Goal: Information Seeking & Learning: Learn about a topic

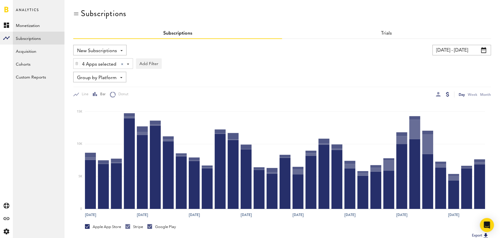
click at [469, 49] on input "09/02/25 - 10/02/25" at bounding box center [461, 50] width 59 height 11
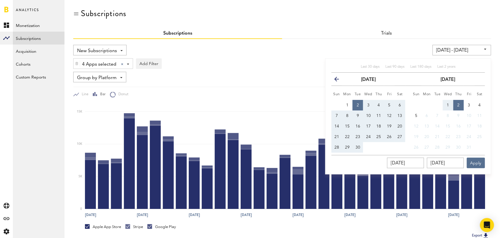
click at [366, 70] on div "Last 30 days Last 90 days Last 180 days Last 2 years" at bounding box center [407, 68] width 153 height 8
click at [367, 65] on span "Last 30 days" at bounding box center [370, 67] width 19 height 4
type input "[DATE] - [DATE]"
type input "[DATE]"
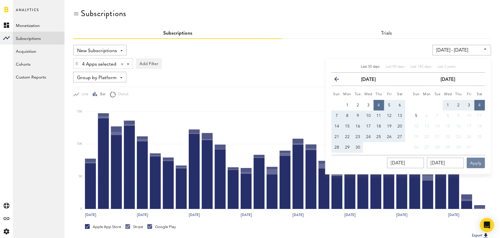
click at [478, 165] on button "Apply" at bounding box center [476, 163] width 18 height 11
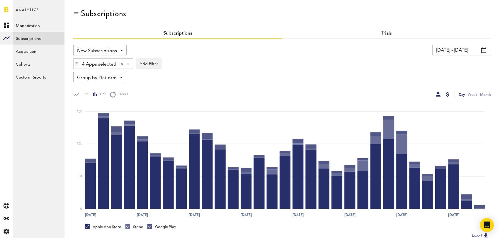
click at [439, 95] on div at bounding box center [438, 94] width 5 height 5
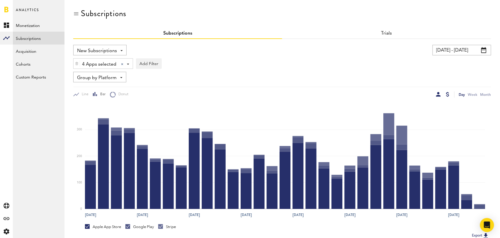
click at [447, 94] on div at bounding box center [447, 94] width 3 height 5
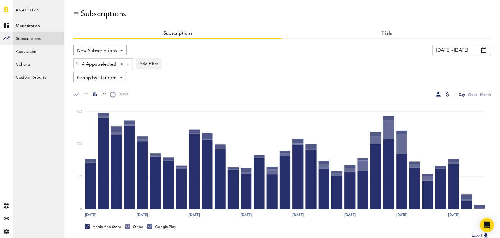
click at [437, 94] on div at bounding box center [438, 94] width 5 height 5
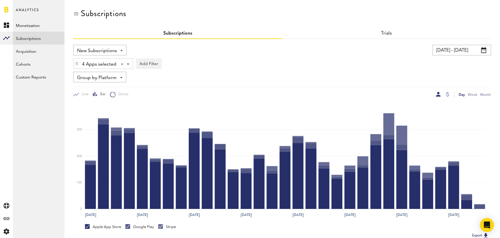
click at [115, 77] on span "Group by Platform" at bounding box center [97, 78] width 40 height 10
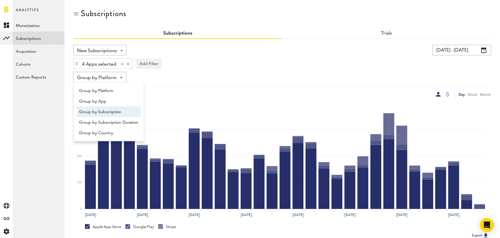
click at [114, 115] on span "Group by Subscription" at bounding box center [108, 112] width 59 height 10
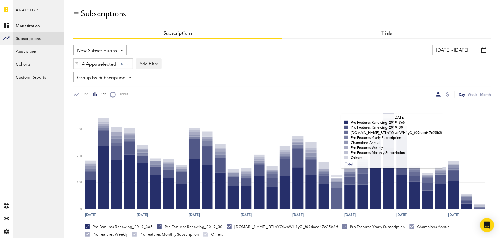
scroll to position [110, 0]
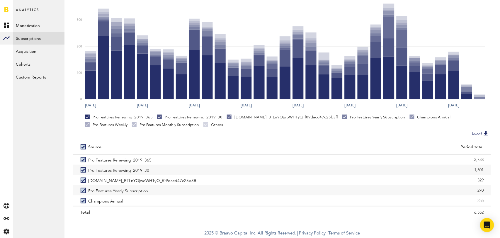
click at [86, 145] on div at bounding box center [85, 147] width 8 height 5
click at [83, 147] on label at bounding box center [85, 147] width 8 height 0
checkbox input "false"
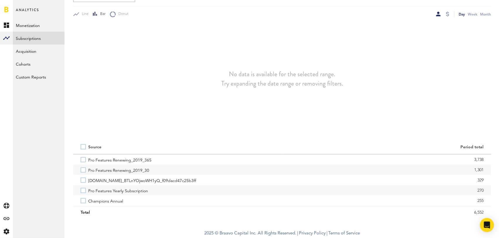
scroll to position [80, 0]
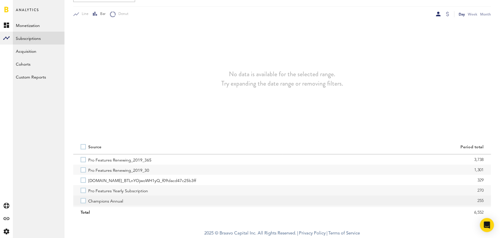
click at [81, 202] on label "Champions Annual" at bounding box center [178, 200] width 194 height 10
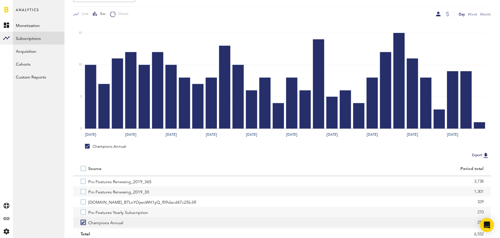
click at [82, 221] on label "Champions Annual" at bounding box center [178, 222] width 194 height 10
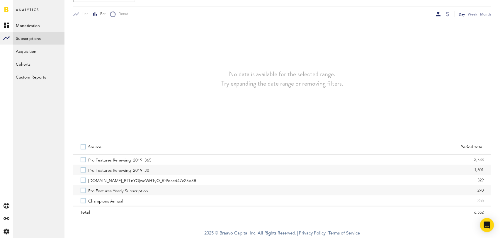
scroll to position [0, 0]
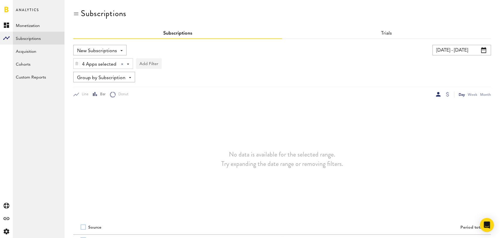
click at [145, 66] on button "Add Filter" at bounding box center [149, 63] width 26 height 11
click at [161, 108] on li "Subscription durations" at bounding box center [162, 110] width 47 height 11
click at [188, 65] on div "Subscription durations" at bounding box center [171, 64] width 52 height 10
click at [181, 86] on span "1 month" at bounding box center [164, 88] width 45 height 10
click at [273, 98] on div "No data is available for the selected range. Try expanding the date range or re…" at bounding box center [282, 159] width 418 height 123
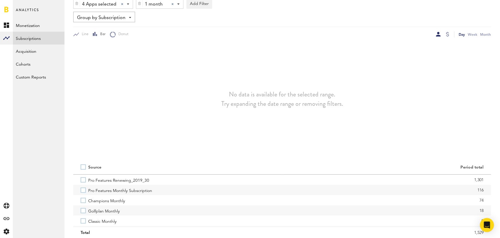
scroll to position [80, 0]
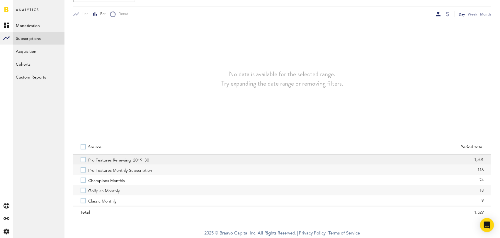
click at [82, 158] on label "Pro Features Renewing_2019_30" at bounding box center [178, 159] width 194 height 10
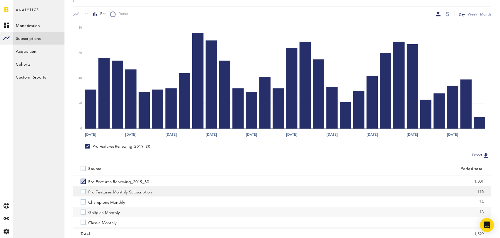
click at [84, 193] on label "Pro Features Monthly Subscription" at bounding box center [178, 191] width 194 height 10
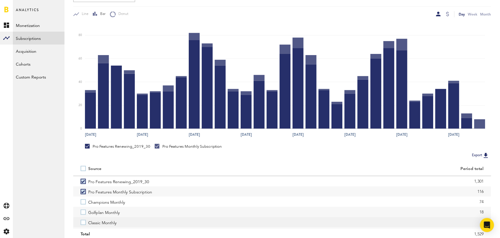
click at [83, 221] on label "Classic Monthly" at bounding box center [178, 222] width 194 height 10
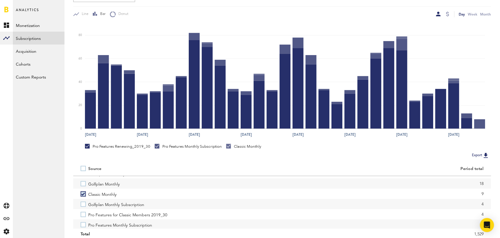
scroll to position [29, 0]
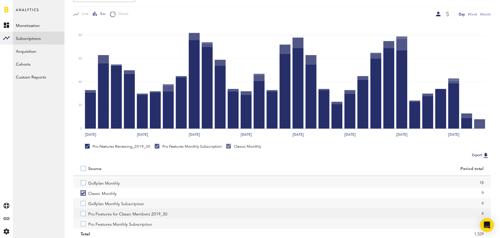
click at [84, 213] on label "Pro Features for Classic Members 2019_30" at bounding box center [178, 213] width 194 height 10
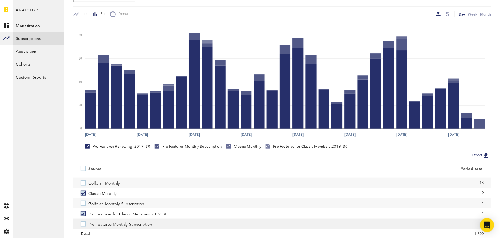
click at [84, 226] on label "Pro Features Monthly Subscription" at bounding box center [178, 223] width 194 height 10
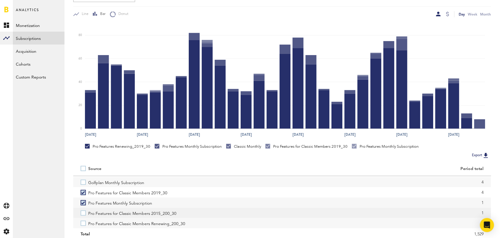
click at [85, 211] on label "Pro Features for Classic Members 2015_200_30" at bounding box center [178, 213] width 194 height 10
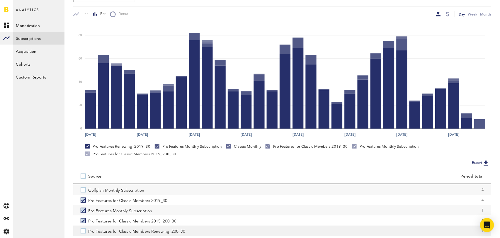
click at [83, 231] on label "Pro Features for Classic Members Renewing_200_30" at bounding box center [178, 231] width 194 height 10
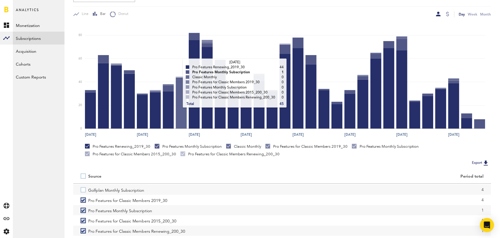
scroll to position [0, 0]
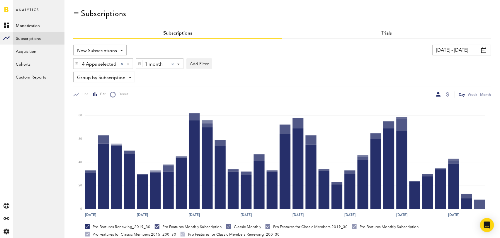
click at [171, 63] on div at bounding box center [172, 64] width 2 height 2
click at [188, 65] on div "Subscription durations" at bounding box center [171, 64] width 52 height 10
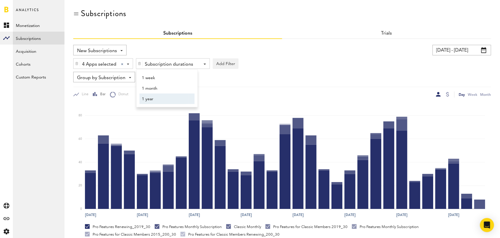
click at [177, 99] on span "1 year" at bounding box center [164, 99] width 45 height 10
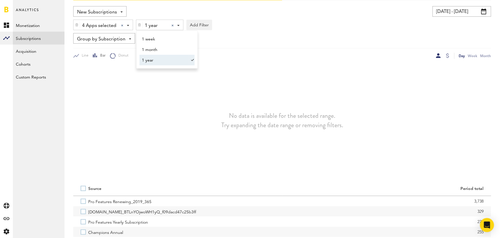
scroll to position [80, 0]
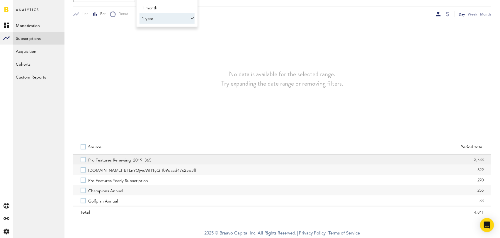
click at [84, 158] on label "Pro Features Renewing_2019_365" at bounding box center [178, 159] width 194 height 10
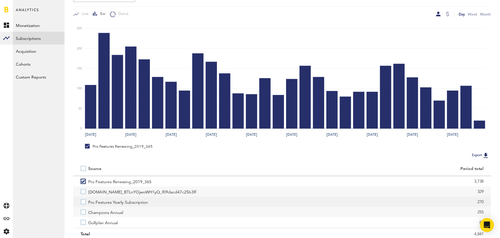
click at [82, 202] on label "Pro Features Yearly Subscription" at bounding box center [178, 202] width 194 height 10
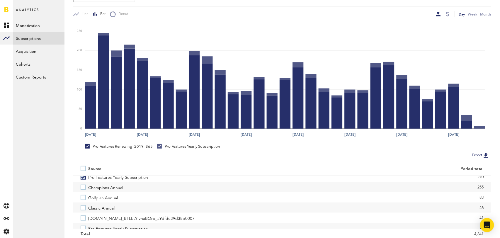
scroll to position [27, 0]
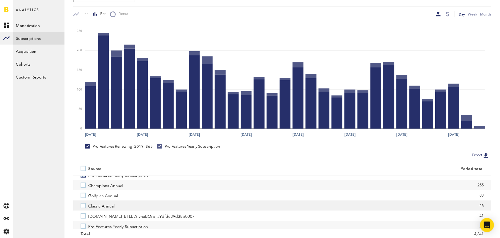
click at [84, 206] on label "Classic Annual" at bounding box center [178, 205] width 194 height 10
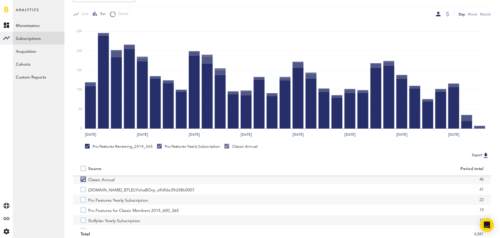
scroll to position [54, 0]
click at [84, 200] on label "Pro Features Yearly Subscription" at bounding box center [178, 199] width 194 height 10
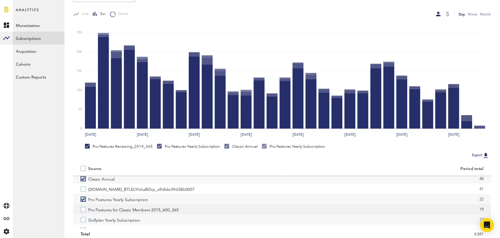
click at [83, 210] on label "Pro Features for Classic Members 2015_600_365" at bounding box center [178, 209] width 194 height 10
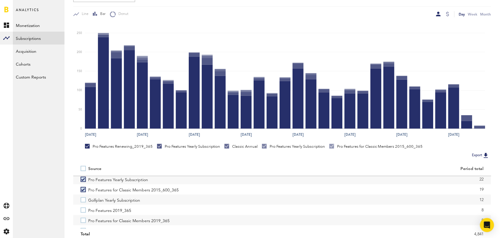
click at [83, 210] on label "Pro Features 2019_365" at bounding box center [178, 210] width 194 height 10
click at [83, 210] on label "Pro Features for Classic Members 2019_365" at bounding box center [178, 209] width 194 height 10
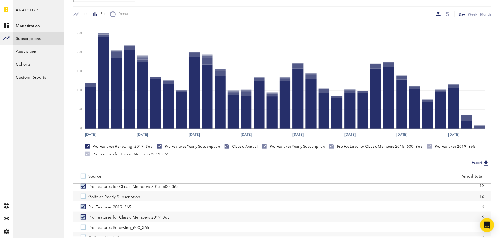
scroll to position [91, 0]
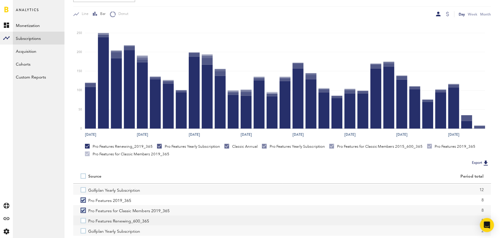
click at [84, 222] on label "Pro Features Renewing_600_365" at bounding box center [178, 220] width 194 height 10
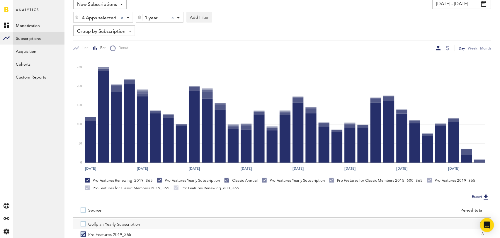
scroll to position [0, 0]
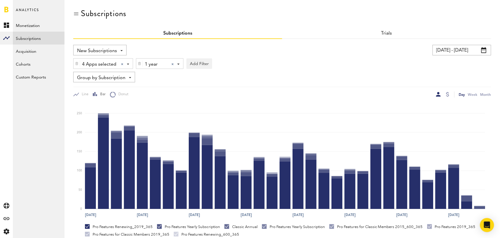
click at [173, 63] on div at bounding box center [172, 64] width 2 height 2
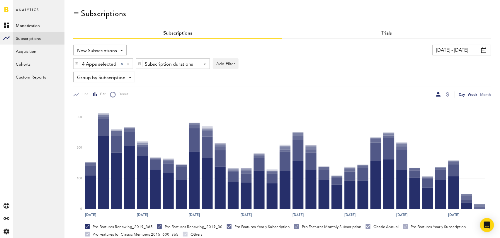
click at [474, 91] on div "Week" at bounding box center [472, 94] width 9 height 6
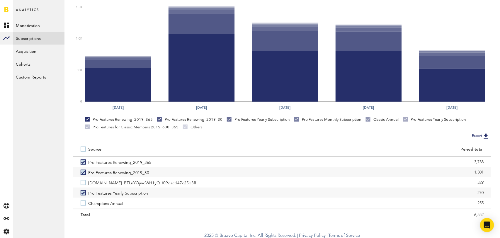
scroll to position [110, 0]
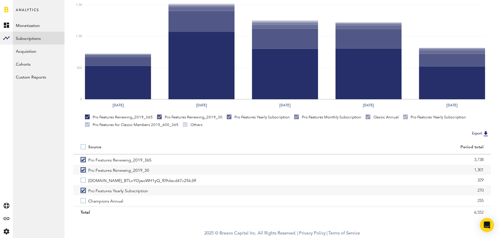
click at [83, 147] on label at bounding box center [85, 147] width 8 height 0
checkbox input "true"
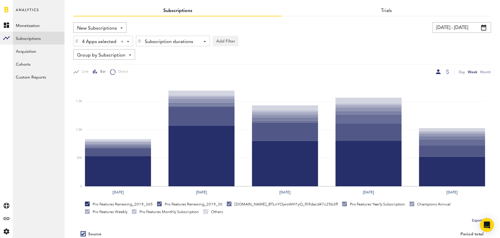
scroll to position [0, 0]
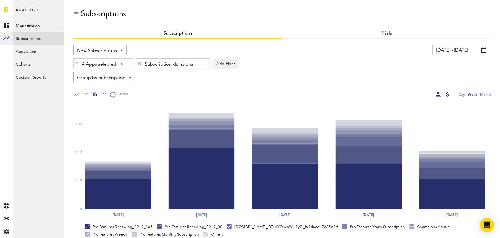
click at [448, 93] on div at bounding box center [447, 94] width 3 height 5
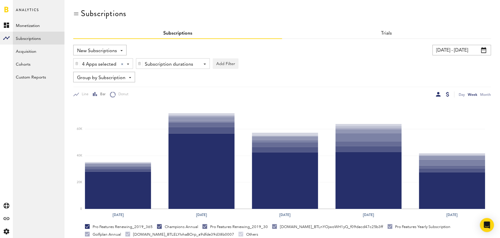
click at [440, 92] on div at bounding box center [438, 94] width 5 height 5
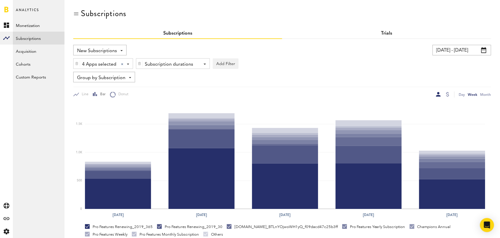
click at [384, 32] on link "Trials" at bounding box center [386, 33] width 11 height 5
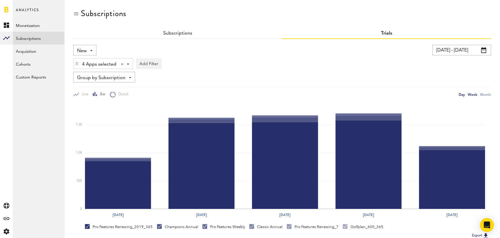
click at [460, 94] on div "Day" at bounding box center [462, 94] width 6 height 6
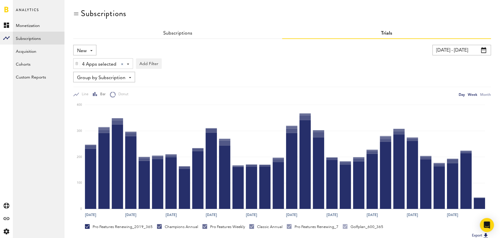
click at [473, 93] on div "Week" at bounding box center [472, 94] width 9 height 6
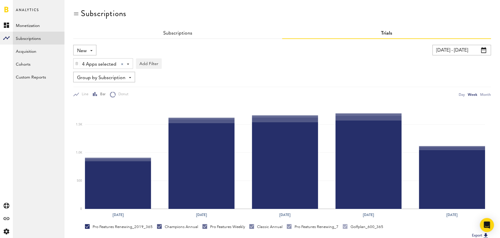
click at [85, 49] on span "New" at bounding box center [82, 51] width 10 height 10
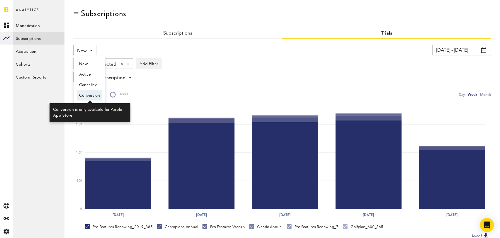
click at [89, 96] on span "Conversion" at bounding box center [89, 96] width 21 height 10
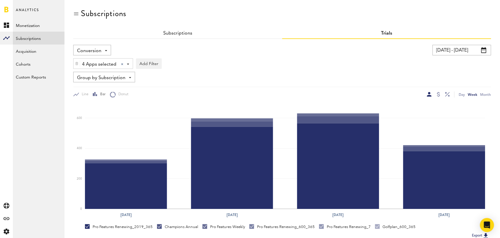
click at [177, 30] on div "Subscriptions" at bounding box center [177, 33] width 209 height 11
click at [174, 32] on link "Subscriptions" at bounding box center [177, 33] width 29 height 5
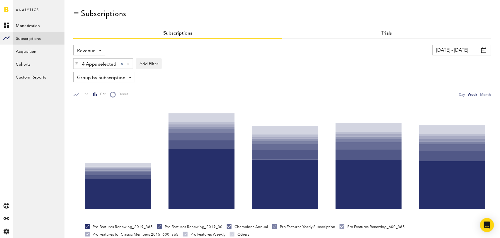
click at [100, 49] on div "Revenue Revenue MRR Actives Trial Status Billing Retries New Subscriptions Rene…" at bounding box center [89, 50] width 32 height 11
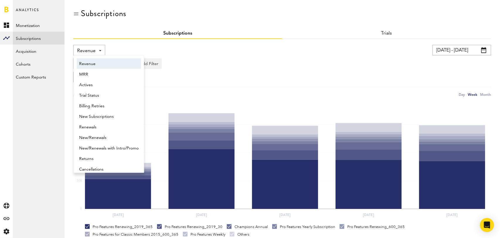
scroll to position [3, 0]
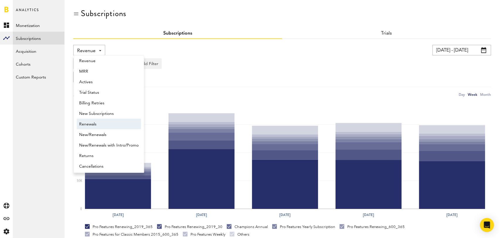
click at [97, 124] on span "Renewals" at bounding box center [108, 124] width 59 height 10
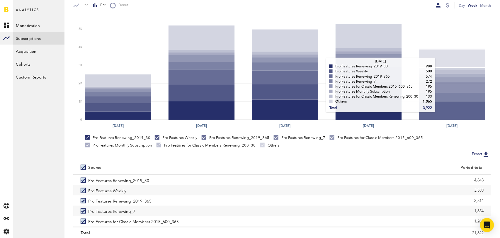
scroll to position [110, 0]
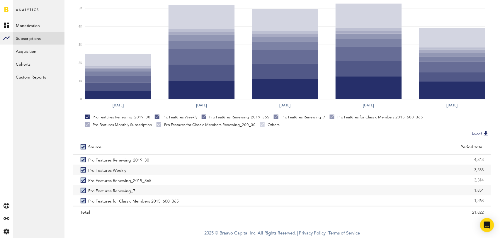
click at [84, 147] on label at bounding box center [85, 147] width 8 height 0
checkbox input "false"
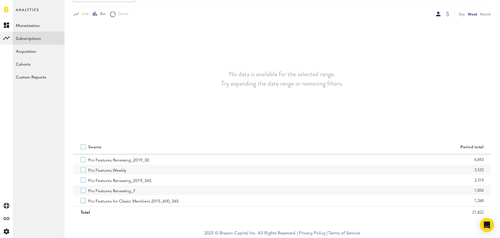
scroll to position [80, 0]
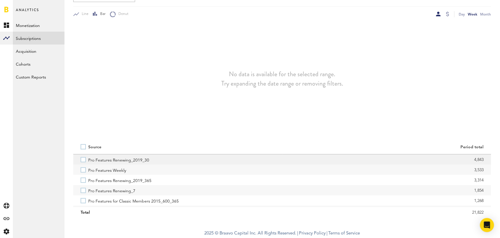
click at [83, 160] on label "Pro Features Renewing_2019_30" at bounding box center [178, 159] width 194 height 10
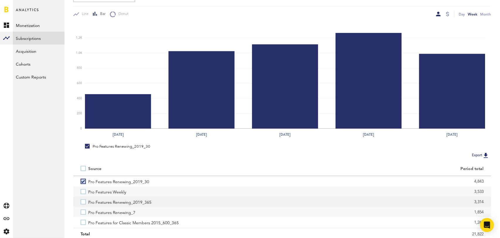
click at [83, 201] on label "Pro Features Renewing_2019_365" at bounding box center [178, 202] width 194 height 10
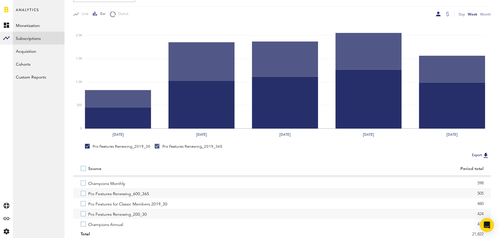
scroll to position [86, 0]
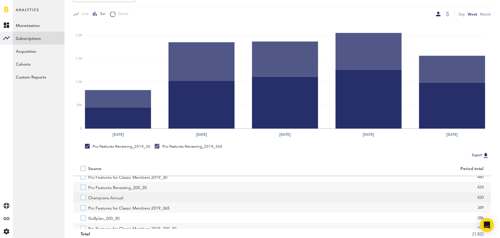
click at [83, 196] on label "Champions Annual" at bounding box center [178, 197] width 194 height 10
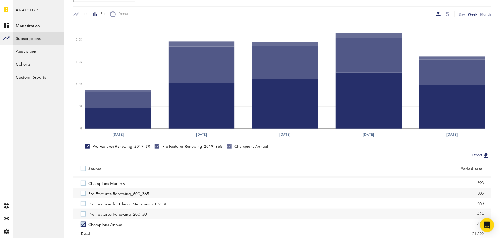
scroll to position [78, 0]
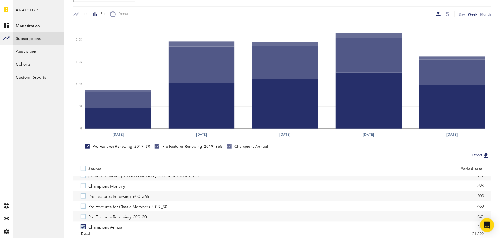
click at [83, 196] on label "Pro Features Renewing_600_365" at bounding box center [178, 196] width 194 height 10
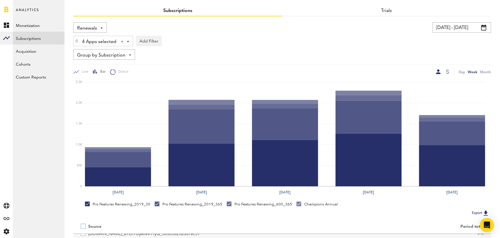
scroll to position [0, 0]
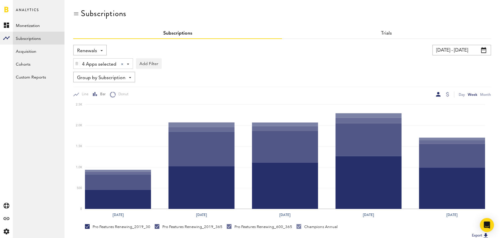
click at [99, 50] on div "Renewals Revenue MRR Actives Trial Status Billing Retries New Subscriptions Ren…" at bounding box center [89, 50] width 33 height 11
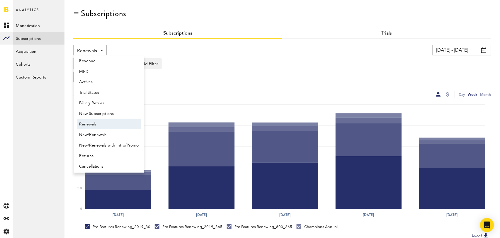
scroll to position [5, 0]
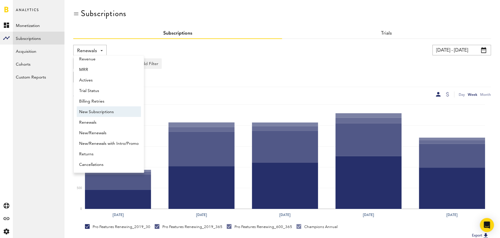
click at [101, 108] on span "New Subscriptions" at bounding box center [108, 112] width 59 height 10
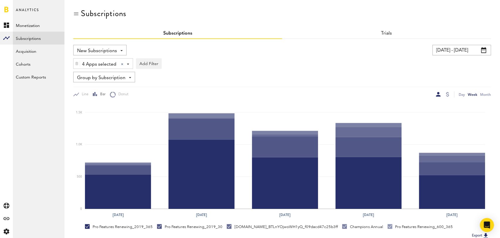
click at [459, 51] on input "[DATE] - [DATE]" at bounding box center [461, 50] width 59 height 11
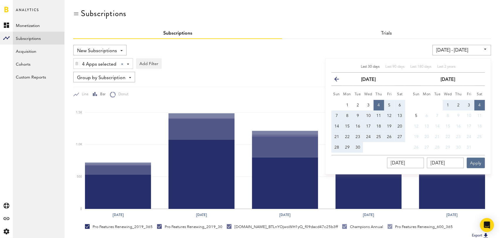
click at [339, 80] on icon "button" at bounding box center [339, 80] width 0 height 0
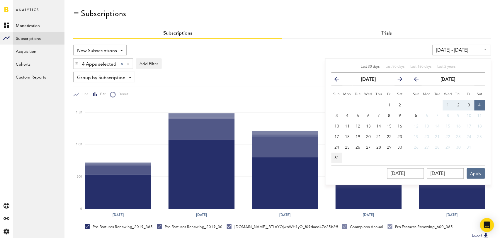
click at [338, 157] on span "31" at bounding box center [336, 158] width 5 height 4
type input "08/31/25 - 08/31/25"
type input "08/31/2025"
click at [417, 115] on span "5" at bounding box center [416, 116] width 2 height 4
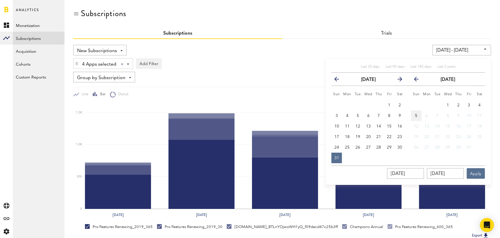
type input "08/31/25 - 10/05/25"
type input "10/05/2025"
click at [479, 176] on button "Apply" at bounding box center [476, 173] width 18 height 11
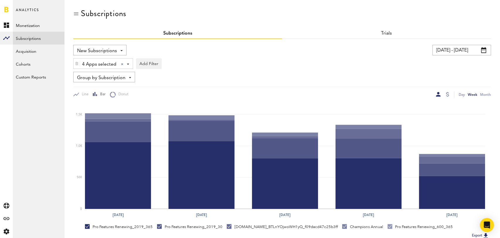
click at [123, 76] on span "Group by Subscription" at bounding box center [101, 78] width 48 height 10
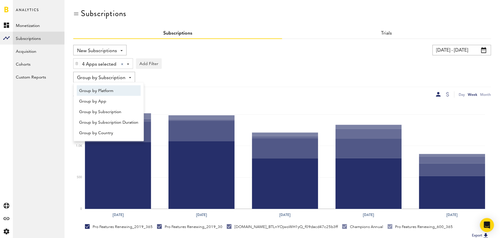
click at [118, 91] on span "Group by Platform" at bounding box center [108, 91] width 59 height 10
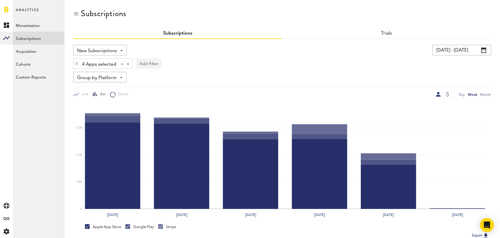
click at [153, 63] on button "Add Filter" at bounding box center [149, 63] width 26 height 11
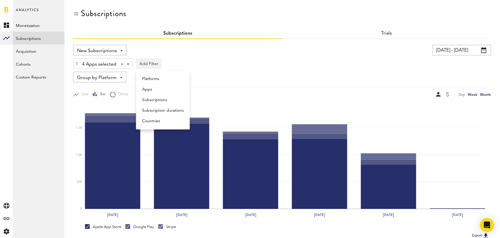
click at [487, 93] on div "Month" at bounding box center [485, 94] width 11 height 6
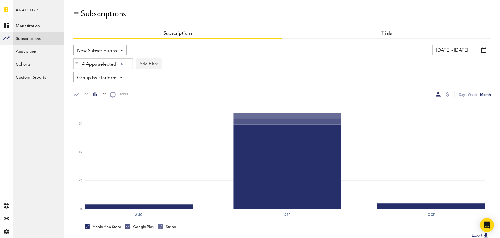
click at [143, 63] on button "Add Filter" at bounding box center [149, 63] width 26 height 11
click at [163, 109] on li "Subscription durations" at bounding box center [162, 110] width 47 height 11
click at [198, 60] on div "Subscription durations - 1 week 1 month 1 year" at bounding box center [172, 64] width 73 height 11
click at [176, 86] on span "1 month" at bounding box center [164, 88] width 45 height 10
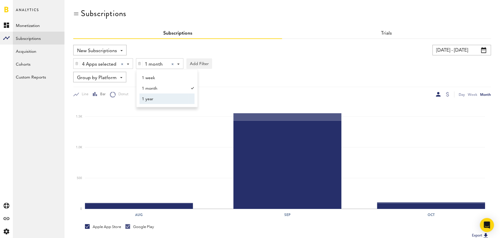
click at [113, 50] on span "New Subscriptions" at bounding box center [97, 51] width 40 height 10
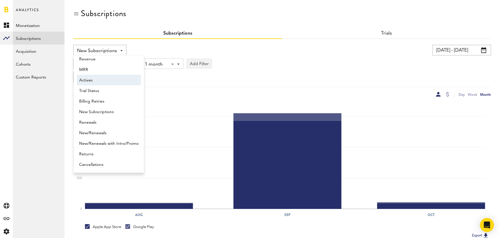
click at [110, 80] on span "Actives" at bounding box center [108, 80] width 59 height 10
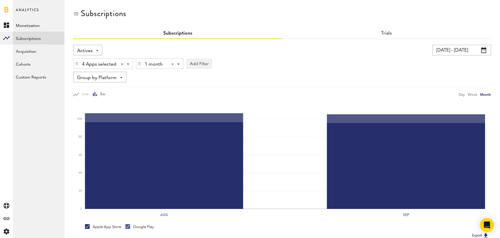
click at [173, 64] on div at bounding box center [172, 64] width 2 height 2
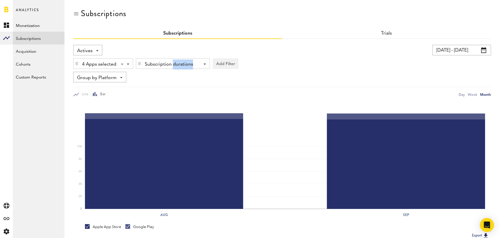
click at [173, 64] on div "Subscription durations" at bounding box center [171, 64] width 52 height 10
click at [164, 99] on span "1 year" at bounding box center [164, 99] width 45 height 10
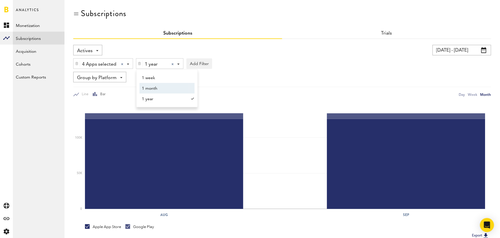
click at [294, 62] on div "4 Apps selected 4 Apps selected All Active Inactive CoachNow: Skill Coaching Ap…" at bounding box center [282, 61] width 418 height 13
click at [173, 64] on div at bounding box center [172, 64] width 2 height 2
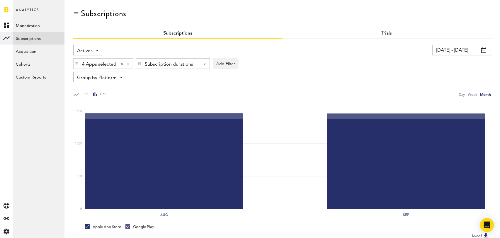
click at [87, 49] on span "Actives" at bounding box center [85, 51] width 16 height 10
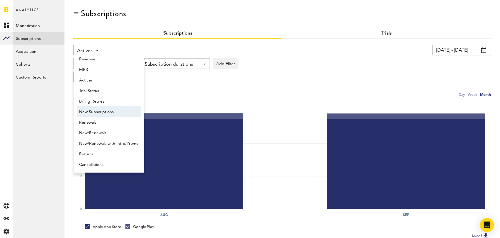
click at [104, 115] on span "New Subscriptions" at bounding box center [108, 112] width 59 height 10
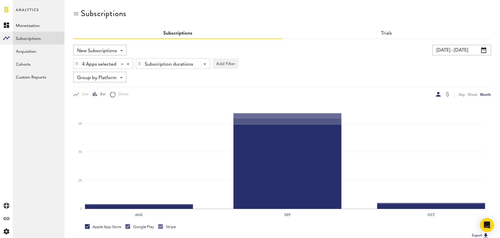
click at [194, 63] on div "Subscription durations" at bounding box center [171, 64] width 52 height 10
click at [169, 101] on span "1 year" at bounding box center [164, 99] width 45 height 10
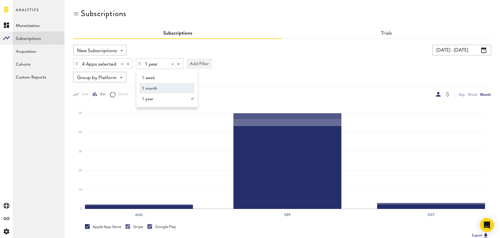
click at [270, 63] on div "4 Apps selected 4 Apps selected All Active Inactive CoachNow: Skill Coaching Ap…" at bounding box center [282, 61] width 418 height 13
click at [116, 74] on span "Group by Platform" at bounding box center [97, 78] width 40 height 10
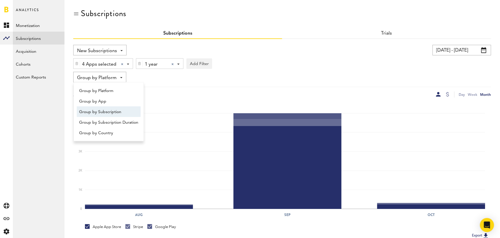
click at [114, 110] on span "Group by Subscription" at bounding box center [108, 112] width 59 height 10
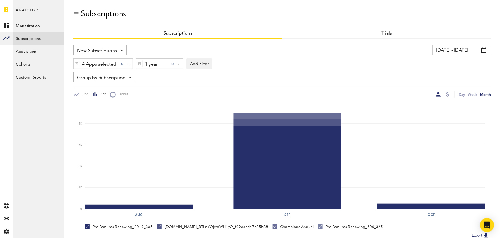
click at [129, 64] on div "4 Apps selected 4 Apps selected All Active Inactive CoachNow: Skill Coaching Ap…" at bounding box center [103, 64] width 59 height 11
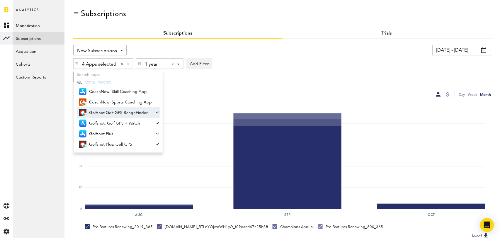
click at [132, 110] on span "Golfshot Golf GPS RangeFinder" at bounding box center [120, 113] width 63 height 10
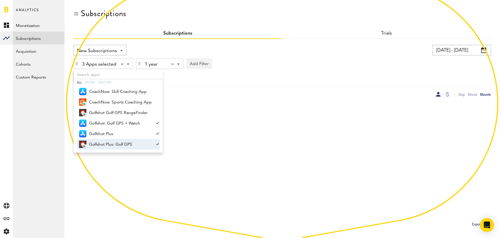
click at [129, 141] on span "Golfshot Plus: Golf GPS" at bounding box center [120, 144] width 63 height 10
click at [265, 75] on div "Group by Subscription Group by Platform Group by App Group by Subscription Grou…" at bounding box center [282, 77] width 418 height 11
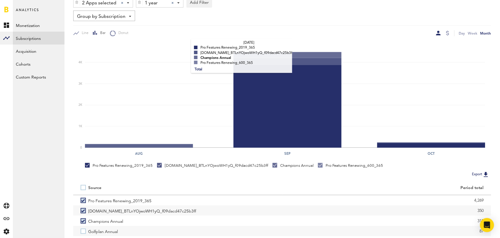
scroll to position [102, 0]
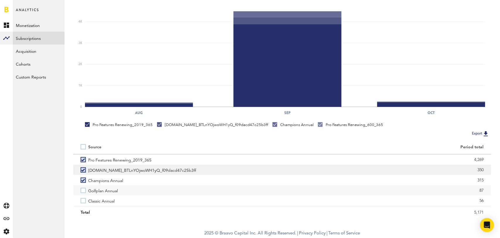
click at [84, 170] on label "14c.prod_BTLnYOjwoWH1yQ_f09dacd47c25b3ff" at bounding box center [178, 170] width 194 height 10
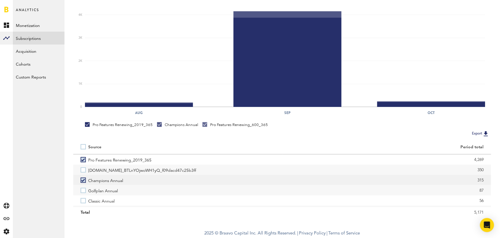
click at [82, 178] on label "Champions Annual" at bounding box center [178, 180] width 194 height 10
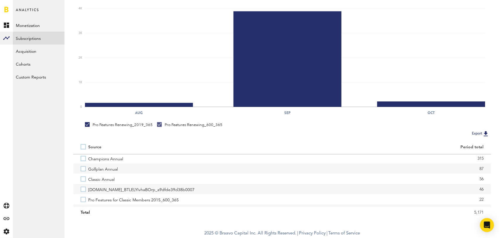
click at [82, 178] on label "Classic Annual" at bounding box center [178, 179] width 194 height 10
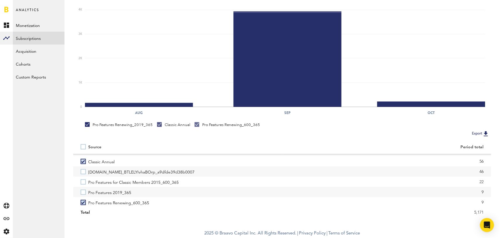
scroll to position [41, 0]
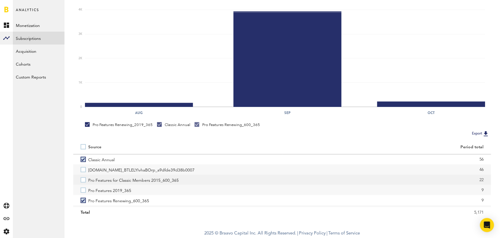
click at [83, 180] on label "Pro Features for Classic Members 2015_600_365" at bounding box center [178, 180] width 194 height 10
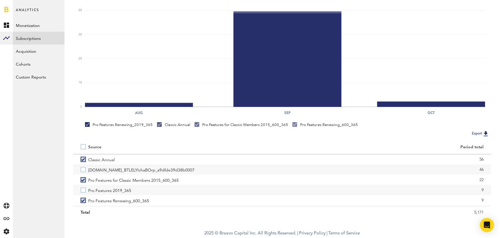
scroll to position [50, 0]
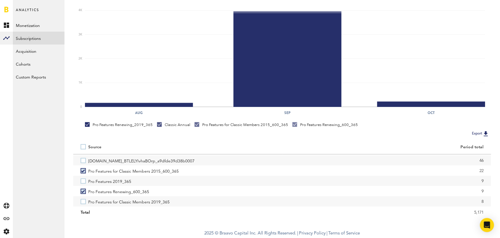
click at [83, 180] on label "Pro Features 2019_365" at bounding box center [178, 181] width 194 height 10
click at [84, 199] on label "Pro Features for Classic Members 2019_365" at bounding box center [178, 201] width 194 height 10
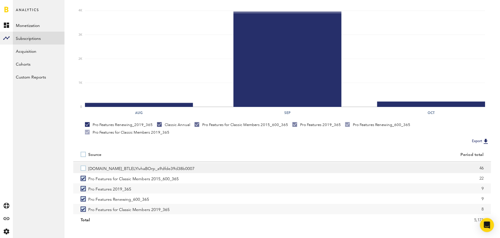
scroll to position [0, 0]
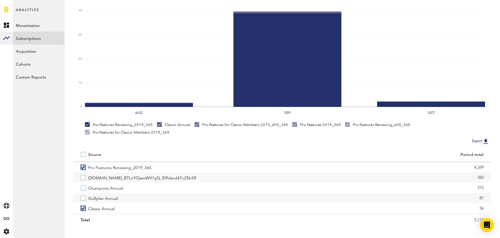
click at [84, 154] on label at bounding box center [85, 154] width 8 height 0
checkbox input "true"
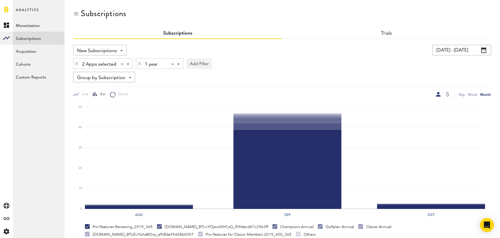
click at [120, 78] on span "Group by Subscription" at bounding box center [101, 78] width 48 height 10
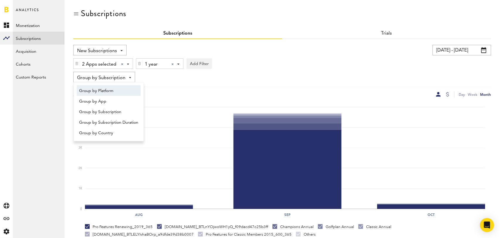
click at [117, 93] on span "Group by Platform" at bounding box center [108, 91] width 59 height 10
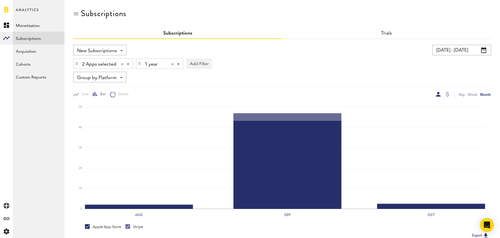
click at [129, 63] on div "2 Apps selected 2 Apps selected All Active Inactive CoachNow: Skill Coaching Ap…" at bounding box center [103, 64] width 59 height 11
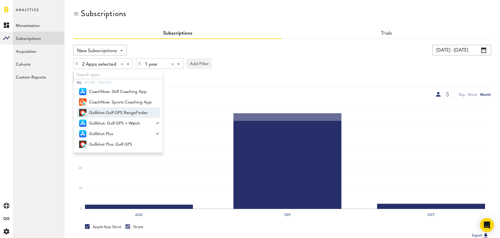
click at [98, 113] on span "Golfshot Golf GPS RangeFinder" at bounding box center [120, 113] width 63 height 10
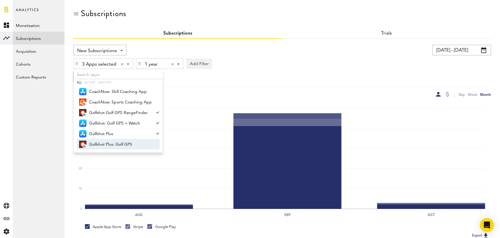
click at [104, 146] on span "Golfshot Plus: Golf GPS" at bounding box center [120, 144] width 63 height 10
click at [250, 76] on div "Group by Platform Group by Platform Group by App Group by Subscription Group by…" at bounding box center [282, 77] width 418 height 11
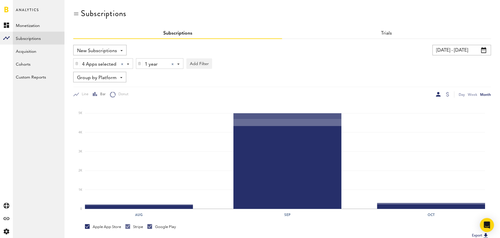
click at [112, 51] on span "New Subscriptions" at bounding box center [97, 51] width 40 height 10
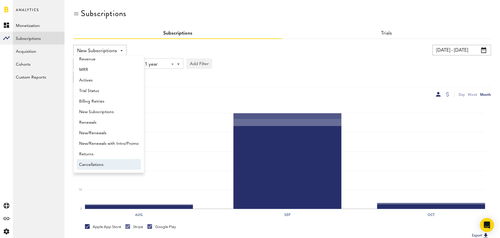
click at [103, 162] on span "Cancellations" at bounding box center [108, 165] width 59 height 10
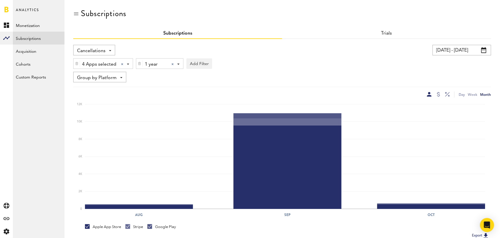
click at [172, 64] on div at bounding box center [172, 64] width 2 height 2
click at [100, 49] on span "Cancellations" at bounding box center [91, 51] width 28 height 10
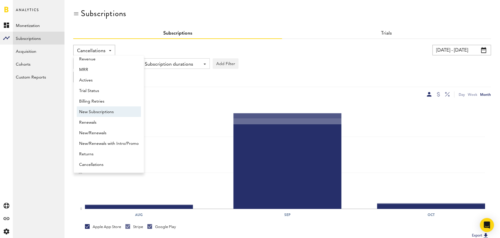
click at [104, 112] on span "New Subscriptions" at bounding box center [108, 112] width 59 height 10
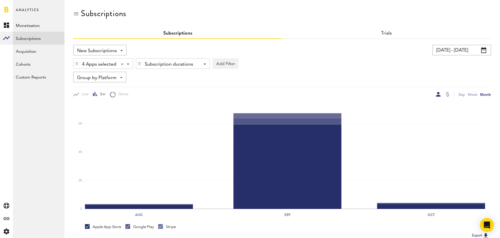
click at [110, 54] on span "New Subscriptions" at bounding box center [97, 51] width 40 height 10
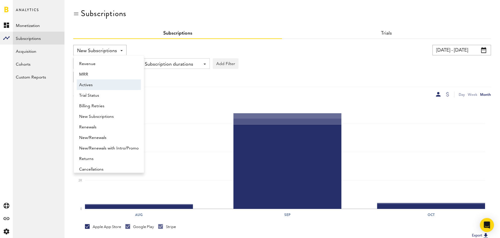
click at [103, 86] on span "Actives" at bounding box center [108, 85] width 59 height 10
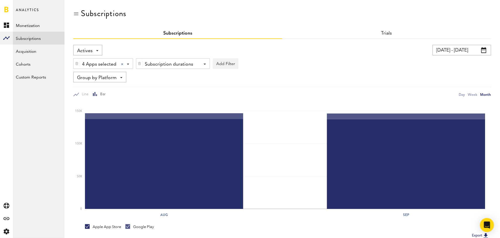
click at [89, 49] on span "Actives" at bounding box center [85, 51] width 16 height 10
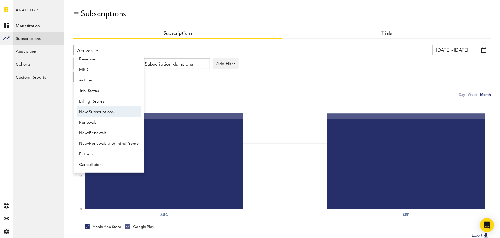
click at [103, 110] on span "New Subscriptions" at bounding box center [108, 112] width 59 height 10
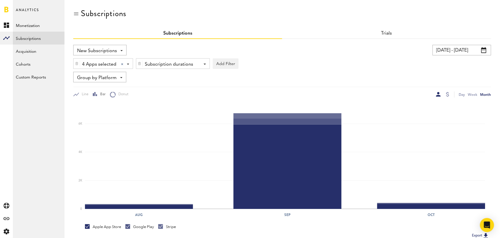
click at [108, 50] on span "New Subscriptions" at bounding box center [97, 51] width 40 height 10
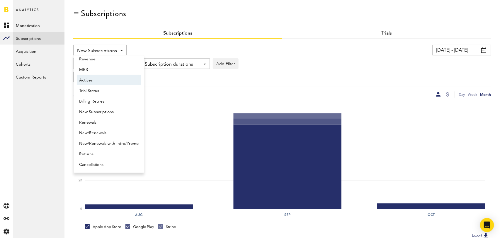
click at [107, 79] on span "Actives" at bounding box center [108, 80] width 59 height 10
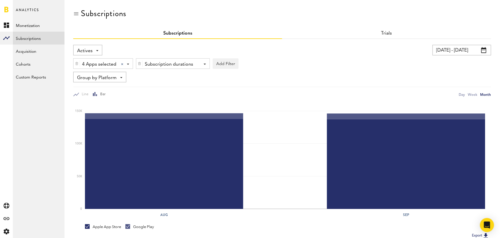
click at [87, 48] on span "Actives" at bounding box center [85, 51] width 16 height 10
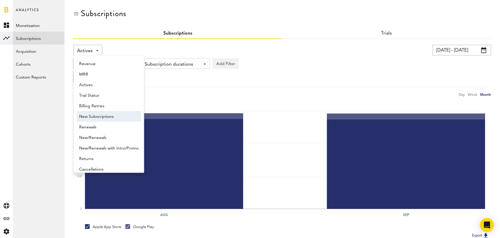
scroll to position [5, 0]
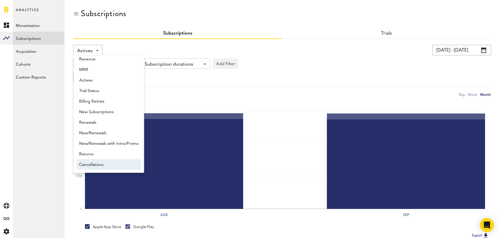
click at [103, 164] on span "Cancellations" at bounding box center [108, 165] width 59 height 10
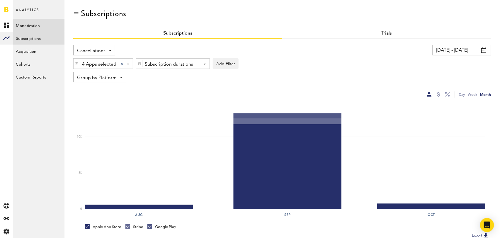
click at [33, 23] on link "Monetization" at bounding box center [39, 25] width 52 height 13
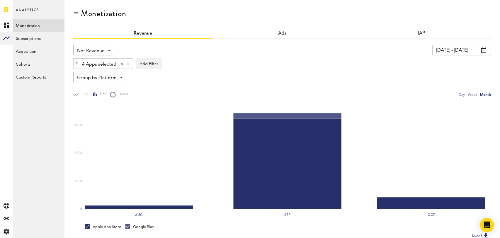
click at [106, 50] on div "Net Revenue Net Revenue Gross Revenue Profit" at bounding box center [93, 50] width 41 height 11
click at [103, 76] on span "Gross Revenue" at bounding box center [93, 74] width 29 height 10
click at [119, 66] on div "4 Apps selected 4 Apps selected All Active Inactive CoachNow: Skill Coaching Ap…" at bounding box center [103, 64] width 59 height 11
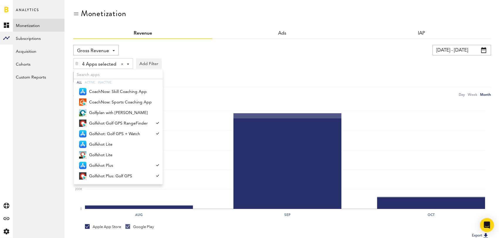
click at [121, 63] on div at bounding box center [122, 64] width 2 height 2
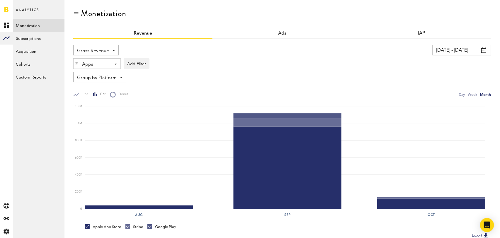
click at [102, 47] on span "Gross Revenue" at bounding box center [93, 51] width 32 height 10
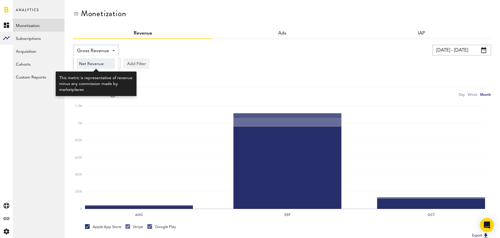
click at [102, 65] on span "Net Revenue" at bounding box center [96, 64] width 34 height 10
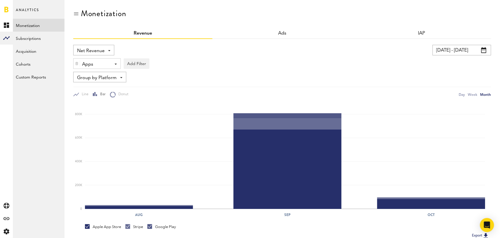
click at [106, 64] on div "Apps" at bounding box center [94, 64] width 25 height 10
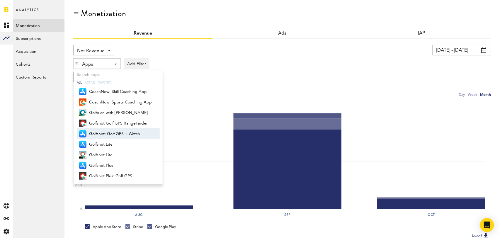
click at [112, 135] on span "Golfshot: Golf GPS + Watch" at bounding box center [120, 134] width 63 height 10
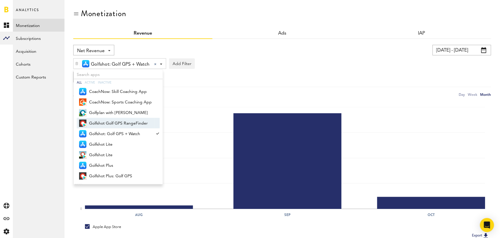
click at [117, 125] on span "Golfshot Golf GPS RangeFinder" at bounding box center [120, 123] width 63 height 10
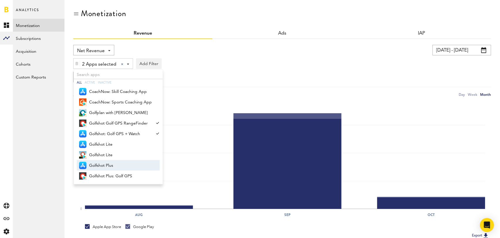
click at [117, 165] on span "Golfshot Plus" at bounding box center [120, 166] width 63 height 10
click at [119, 174] on span "Golfshot Plus: Golf GPS" at bounding box center [120, 176] width 63 height 10
click at [263, 82] on div "Net Revenue Net Revenue Gross Revenue Profit 08/31/25 - 10/05/25 Last 30 days L…" at bounding box center [282, 71] width 418 height 53
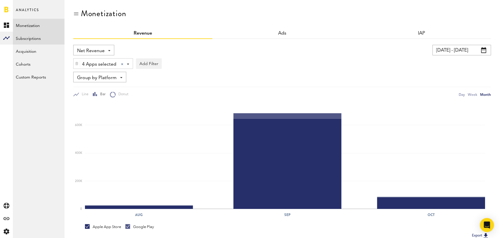
click at [25, 36] on link "Subscriptions" at bounding box center [39, 38] width 52 height 13
click at [91, 48] on span "Revenue" at bounding box center [86, 51] width 18 height 10
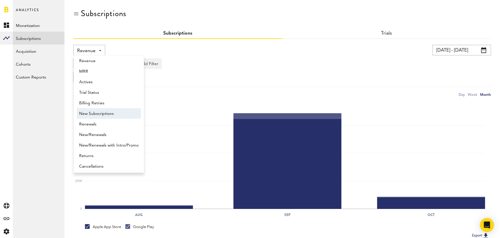
click at [103, 115] on span "New Subscriptions" at bounding box center [108, 114] width 59 height 10
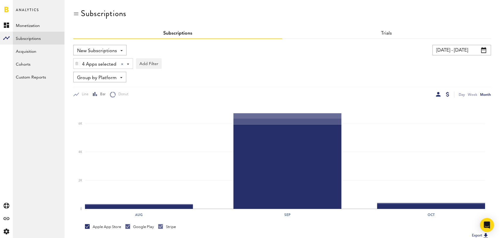
click at [447, 93] on div at bounding box center [447, 94] width 3 height 5
click at [437, 95] on div at bounding box center [438, 94] width 5 height 5
click at [148, 62] on button "Add Filter" at bounding box center [149, 63] width 26 height 11
click at [166, 110] on li "Subscription durations" at bounding box center [162, 110] width 47 height 11
click at [185, 64] on div "Subscription durations" at bounding box center [171, 64] width 52 height 10
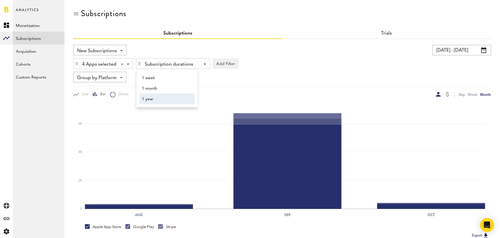
click at [177, 98] on span "1 year" at bounding box center [164, 99] width 45 height 10
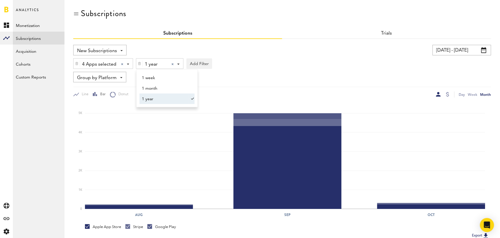
click at [276, 76] on div "Group by Platform Group by Platform Group by App Group by Subscription Group by…" at bounding box center [282, 77] width 418 height 11
click at [173, 64] on div at bounding box center [172, 64] width 2 height 2
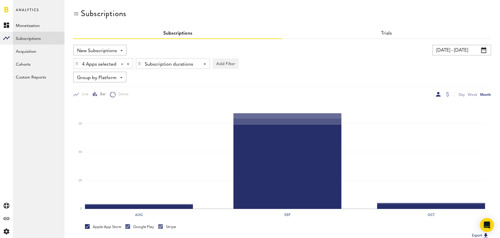
click at [108, 51] on span "New Subscriptions" at bounding box center [97, 51] width 40 height 10
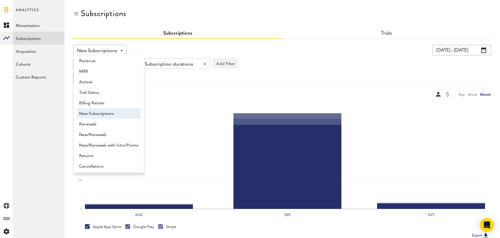
scroll to position [5, 0]
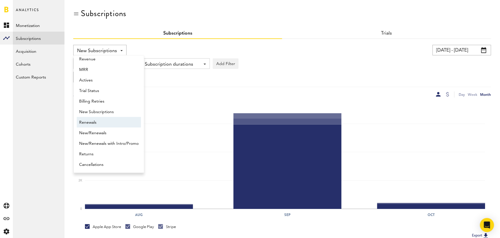
click at [99, 123] on span "Renewals" at bounding box center [108, 122] width 59 height 10
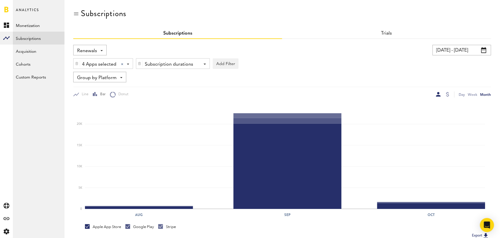
click at [190, 65] on div "Subscription durations" at bounding box center [171, 64] width 52 height 10
click at [182, 99] on span "1 year" at bounding box center [164, 99] width 45 height 10
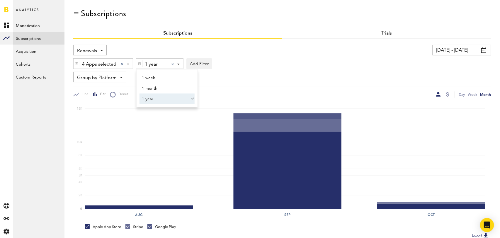
click at [326, 54] on div "08/31/25 - 10/05/25 Last 30 days Last 90 days Last 180 days Last 2 years previo…" at bounding box center [379, 50] width 221 height 11
click at [448, 95] on div at bounding box center [447, 94] width 3 height 5
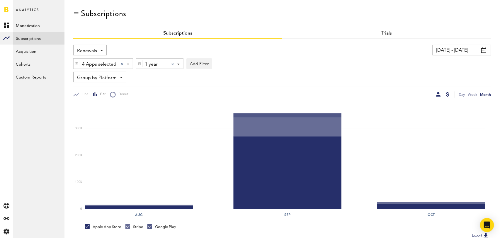
click at [439, 95] on div at bounding box center [438, 94] width 5 height 5
click at [448, 95] on div at bounding box center [447, 94] width 3 height 5
click at [439, 96] on div at bounding box center [438, 94] width 5 height 5
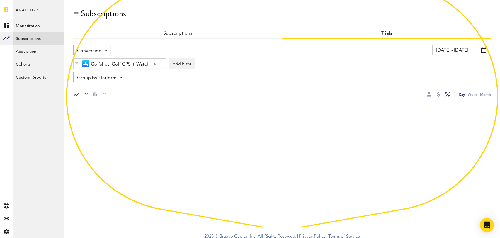
click at [467, 53] on input "[DATE] - [DATE]" at bounding box center [461, 50] width 59 height 11
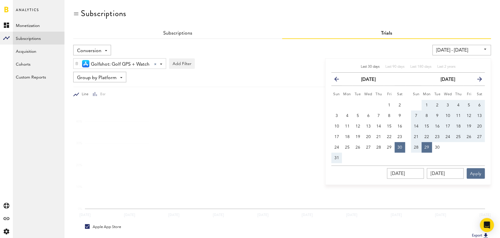
click at [367, 68] on span "Last 30 days" at bounding box center [370, 67] width 19 height 4
type input "[DATE] - [DATE]"
type input "[DATE]"
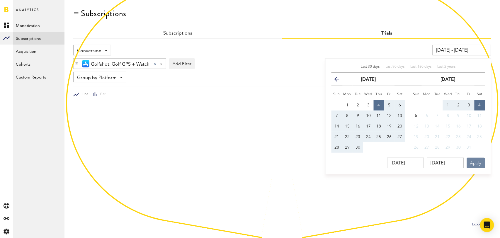
click at [476, 163] on button "Apply" at bounding box center [476, 163] width 18 height 11
